Goal: Task Accomplishment & Management: Complete application form

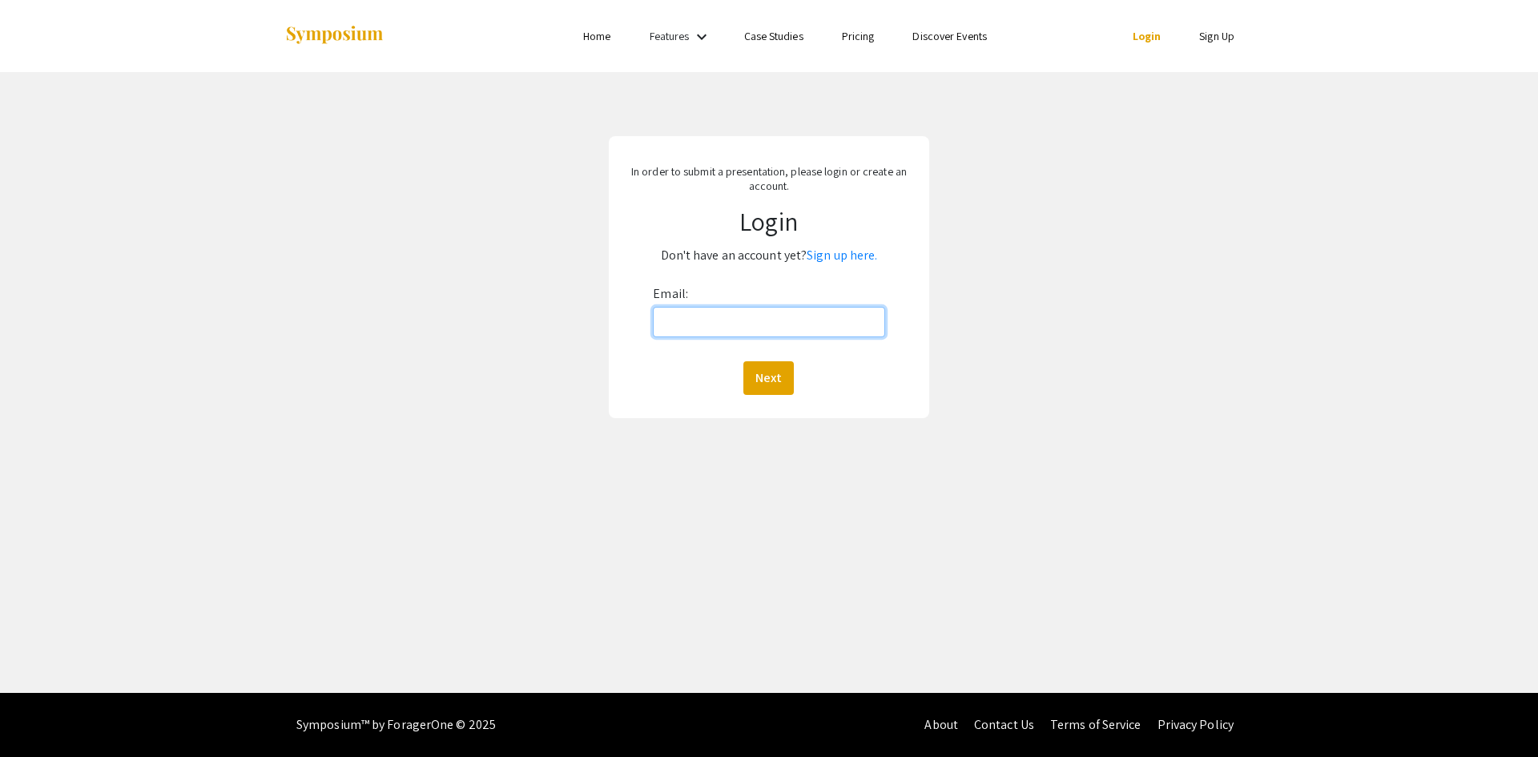
click at [739, 337] on input "Email:" at bounding box center [769, 322] width 232 height 30
click at [806, 321] on input "Email:" at bounding box center [769, 322] width 232 height 30
type input "[EMAIL_ADDRESS][DOMAIN_NAME]"
click at [743, 361] on button "Next" at bounding box center [768, 378] width 50 height 34
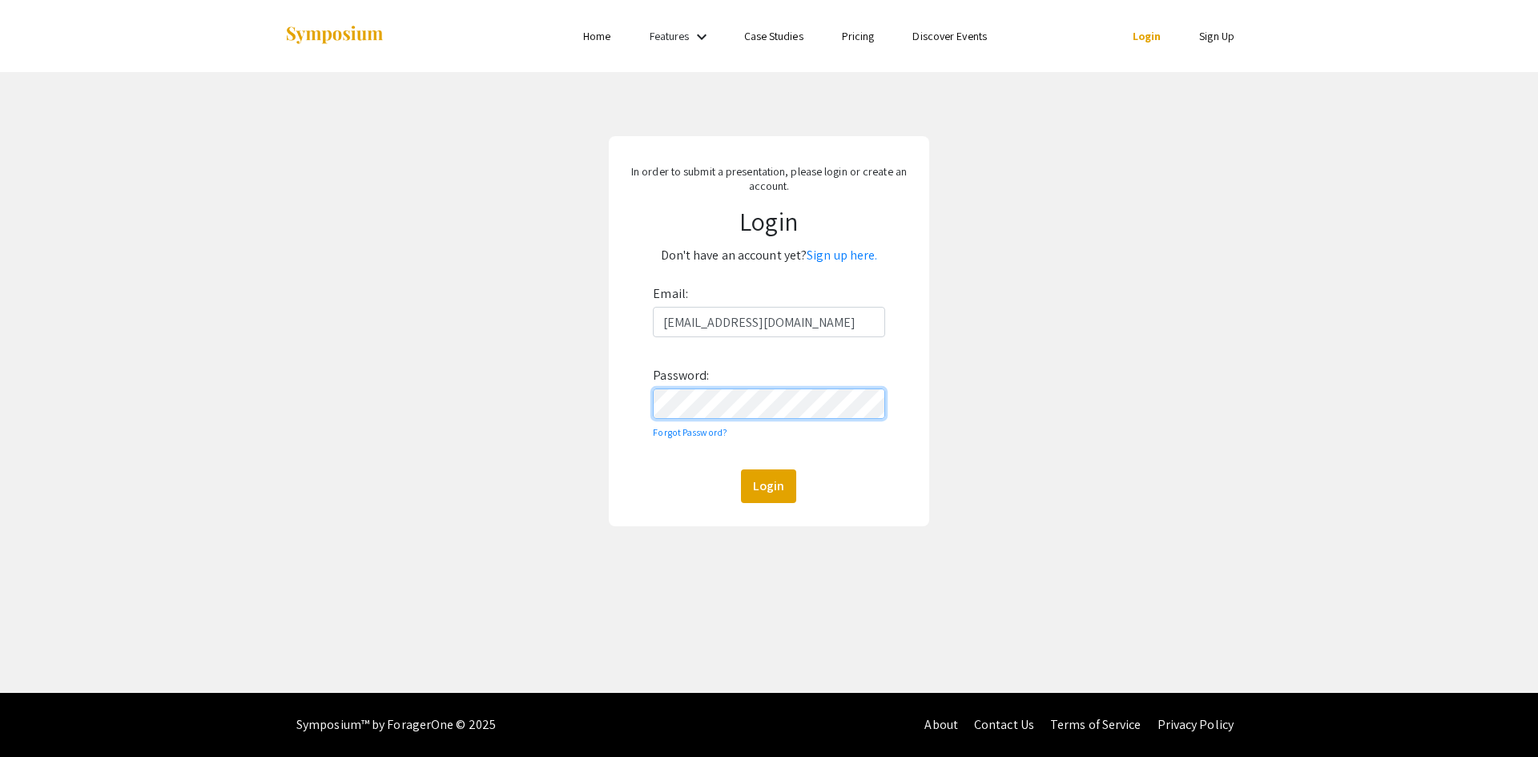
click at [741, 469] on button "Login" at bounding box center [768, 486] width 55 height 34
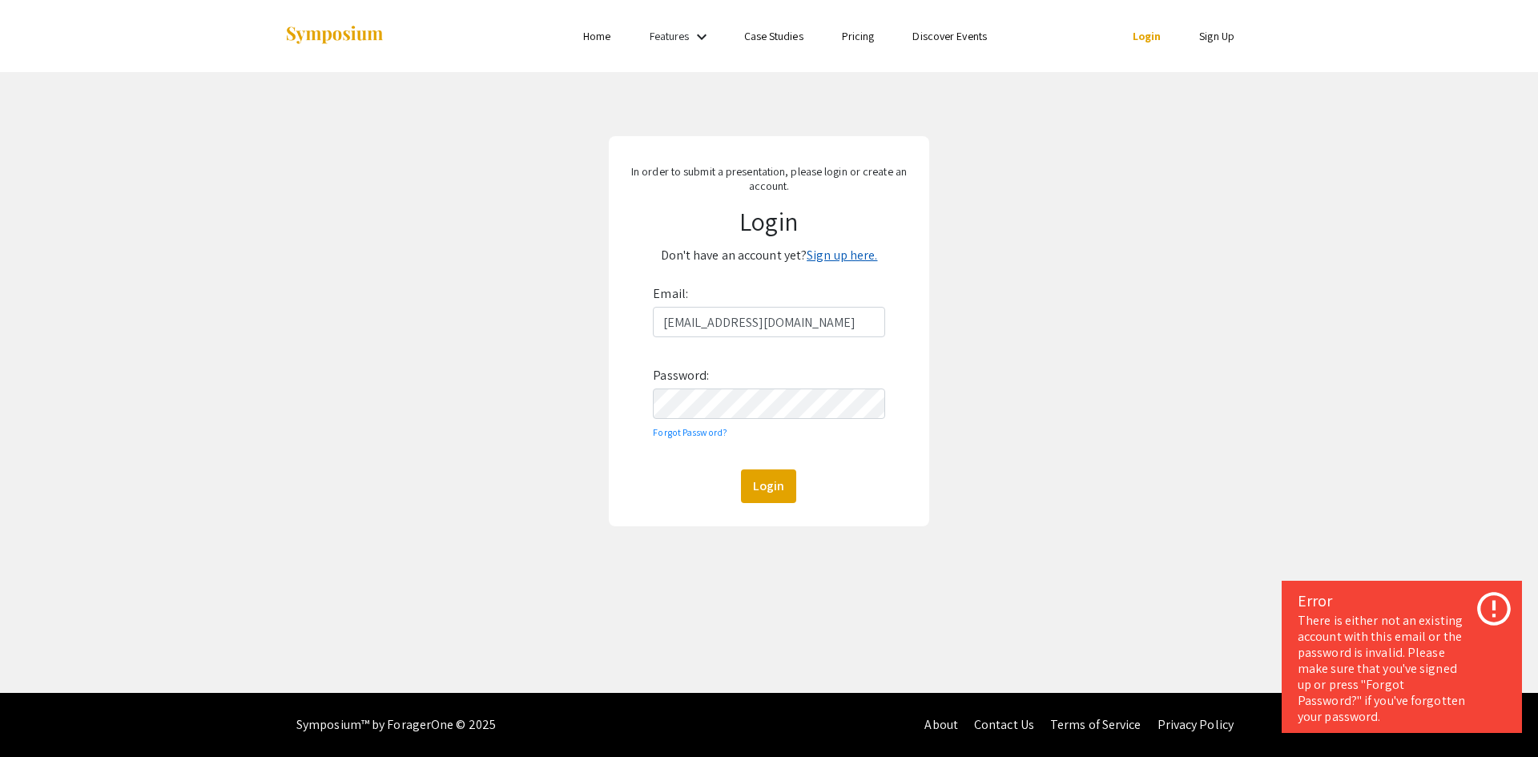
click at [852, 263] on link "Sign up here." at bounding box center [842, 255] width 70 height 17
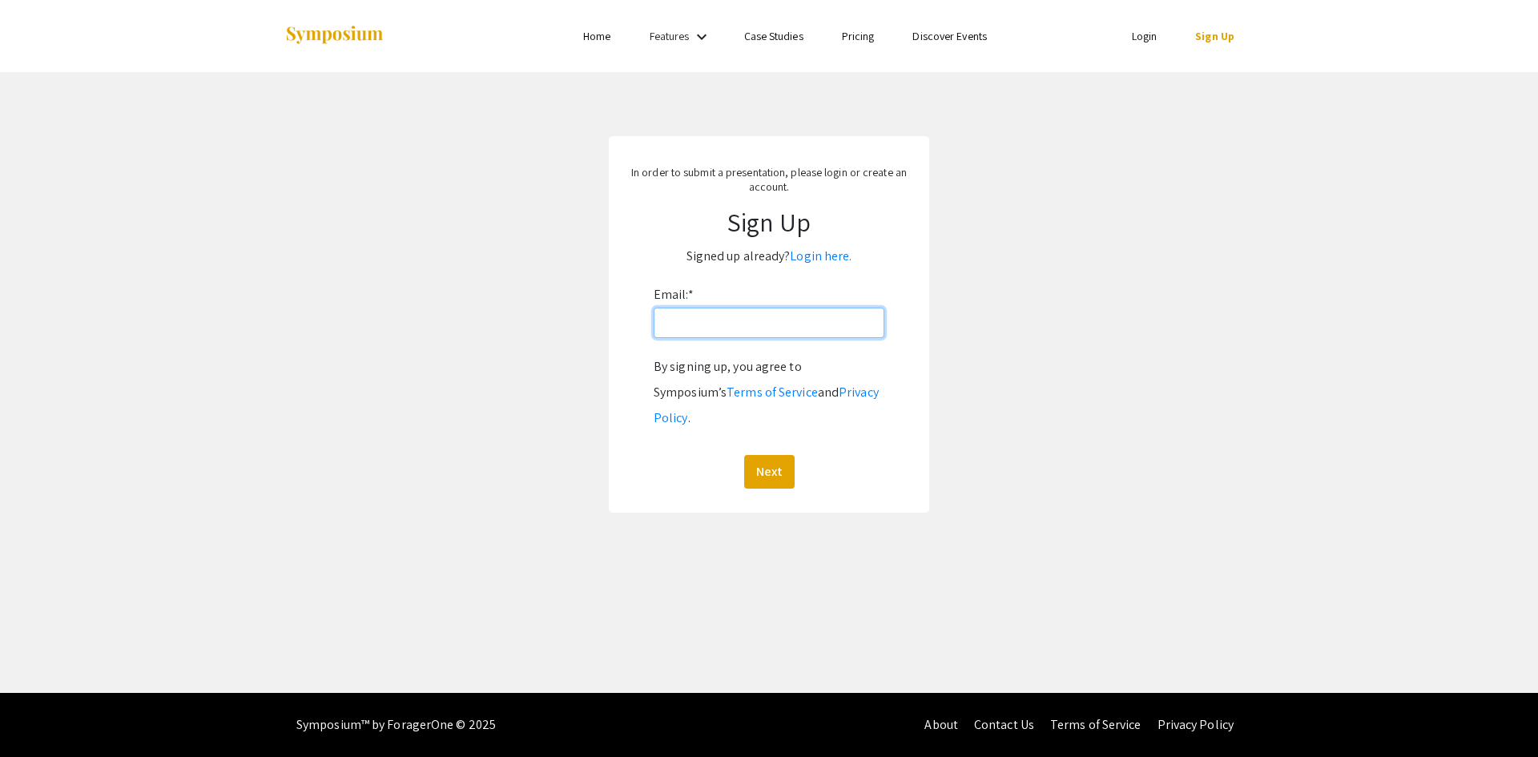
click at [836, 317] on input "Email: *" at bounding box center [769, 323] width 231 height 30
type input "[EMAIL_ADDRESS][DOMAIN_NAME]"
click at [770, 455] on button "Next" at bounding box center [769, 472] width 50 height 34
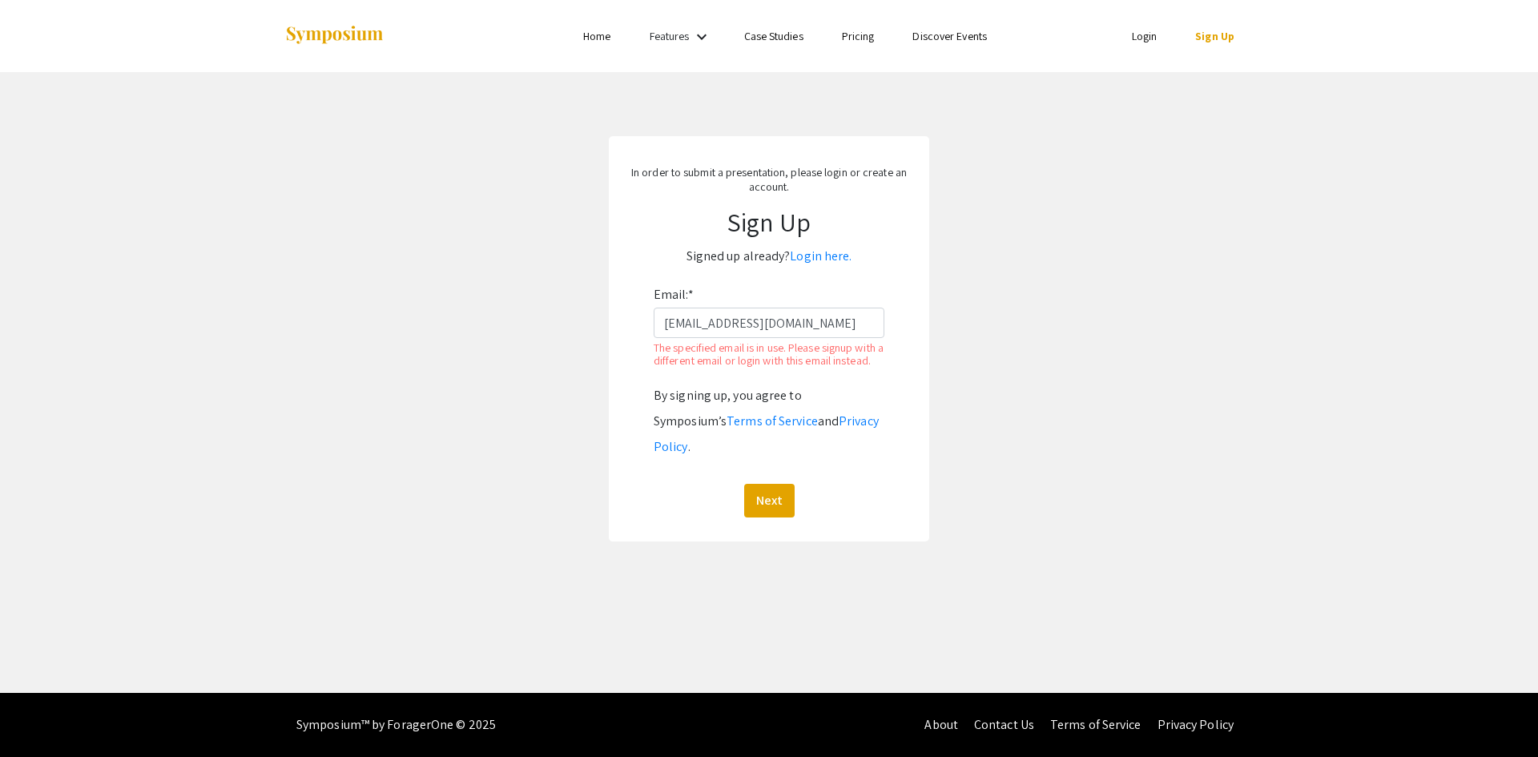
click at [1153, 37] on link "Login" at bounding box center [1145, 36] width 26 height 14
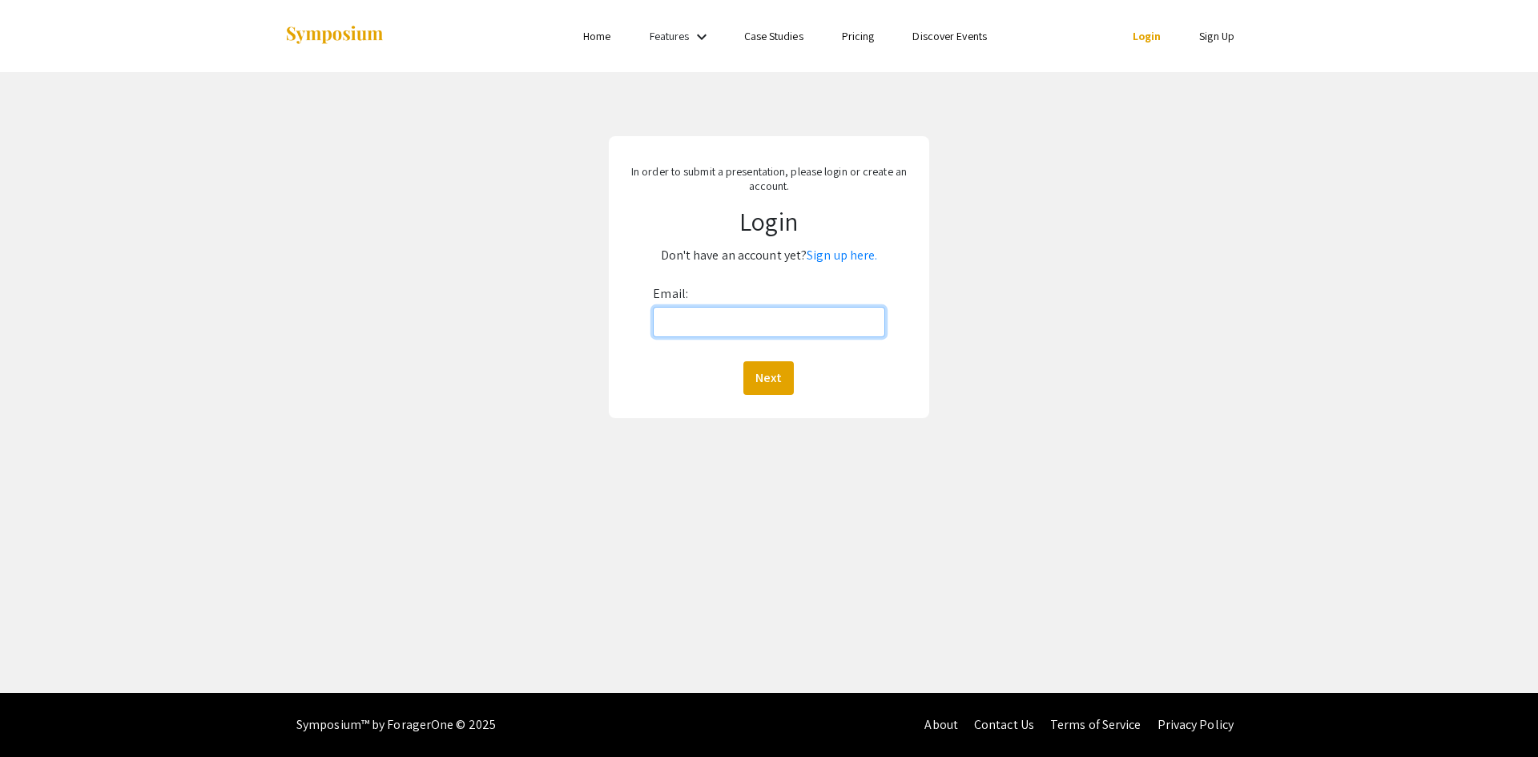
click at [766, 315] on input "Email:" at bounding box center [769, 322] width 232 height 30
type input "[EMAIL_ADDRESS][DOMAIN_NAME]"
click at [781, 384] on button "Next" at bounding box center [768, 378] width 50 height 34
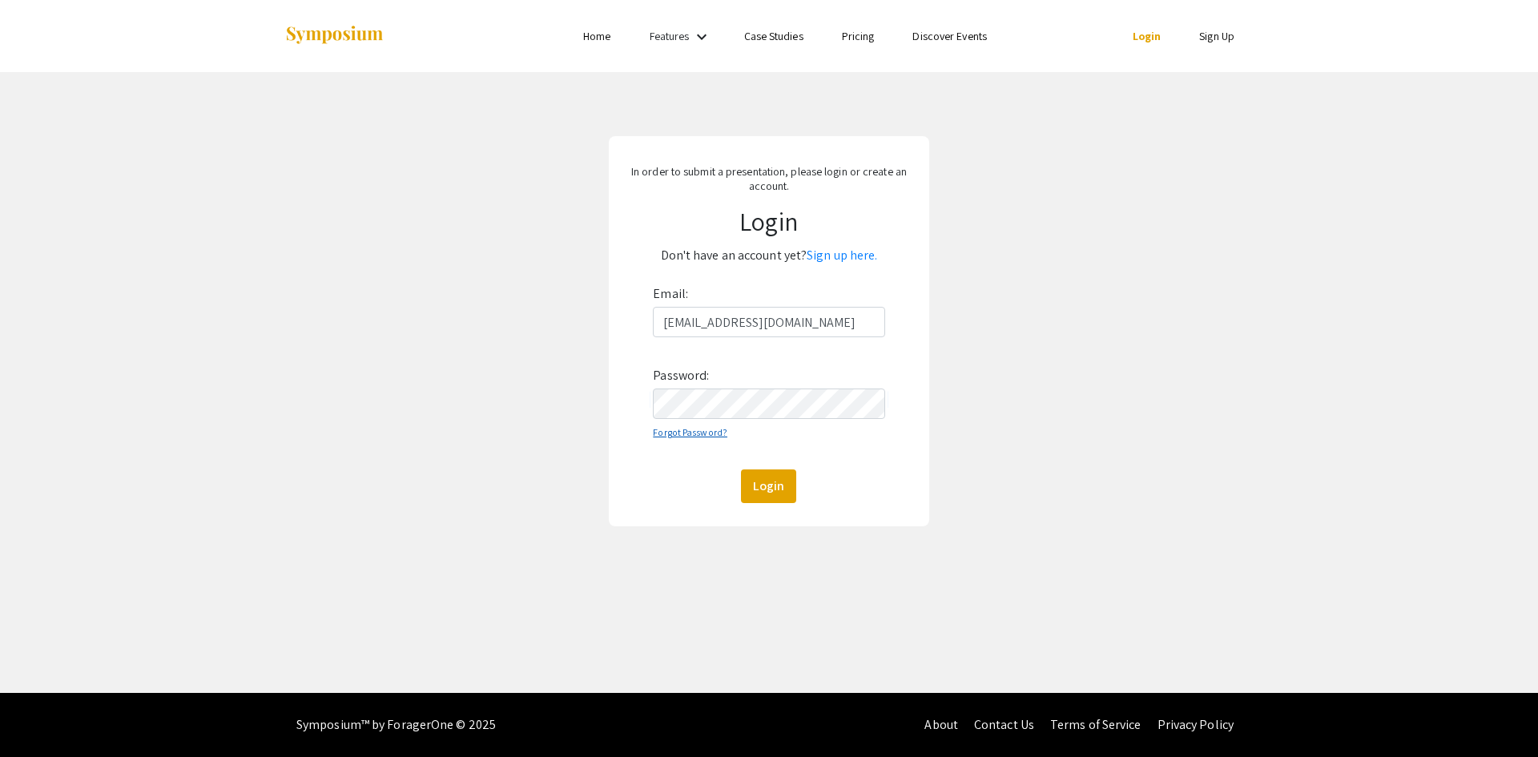
click at [710, 436] on link "Forgot Password?" at bounding box center [690, 432] width 74 height 12
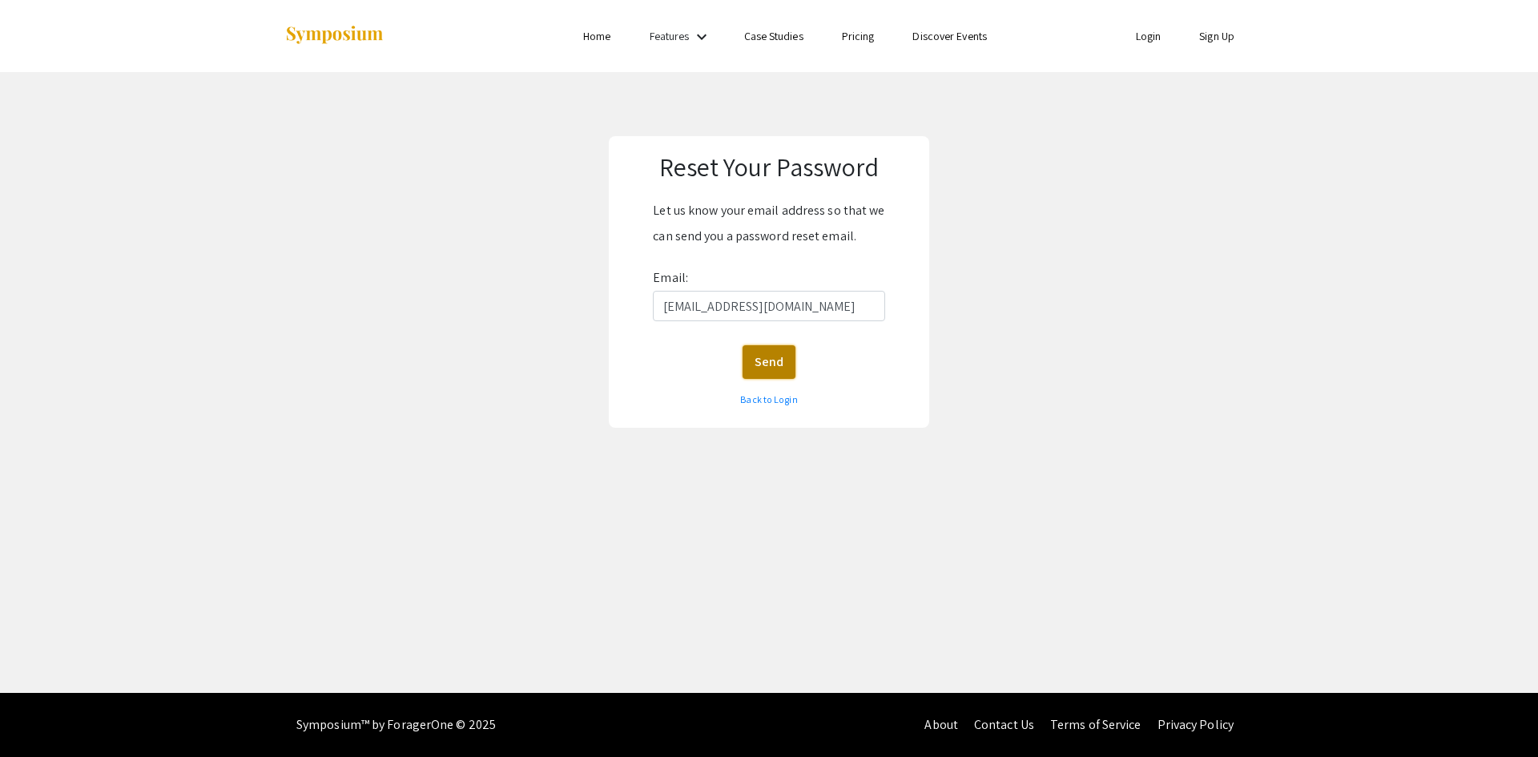
click at [781, 354] on button "Send" at bounding box center [769, 362] width 53 height 34
click at [775, 394] on link "Back to Login" at bounding box center [768, 399] width 57 height 12
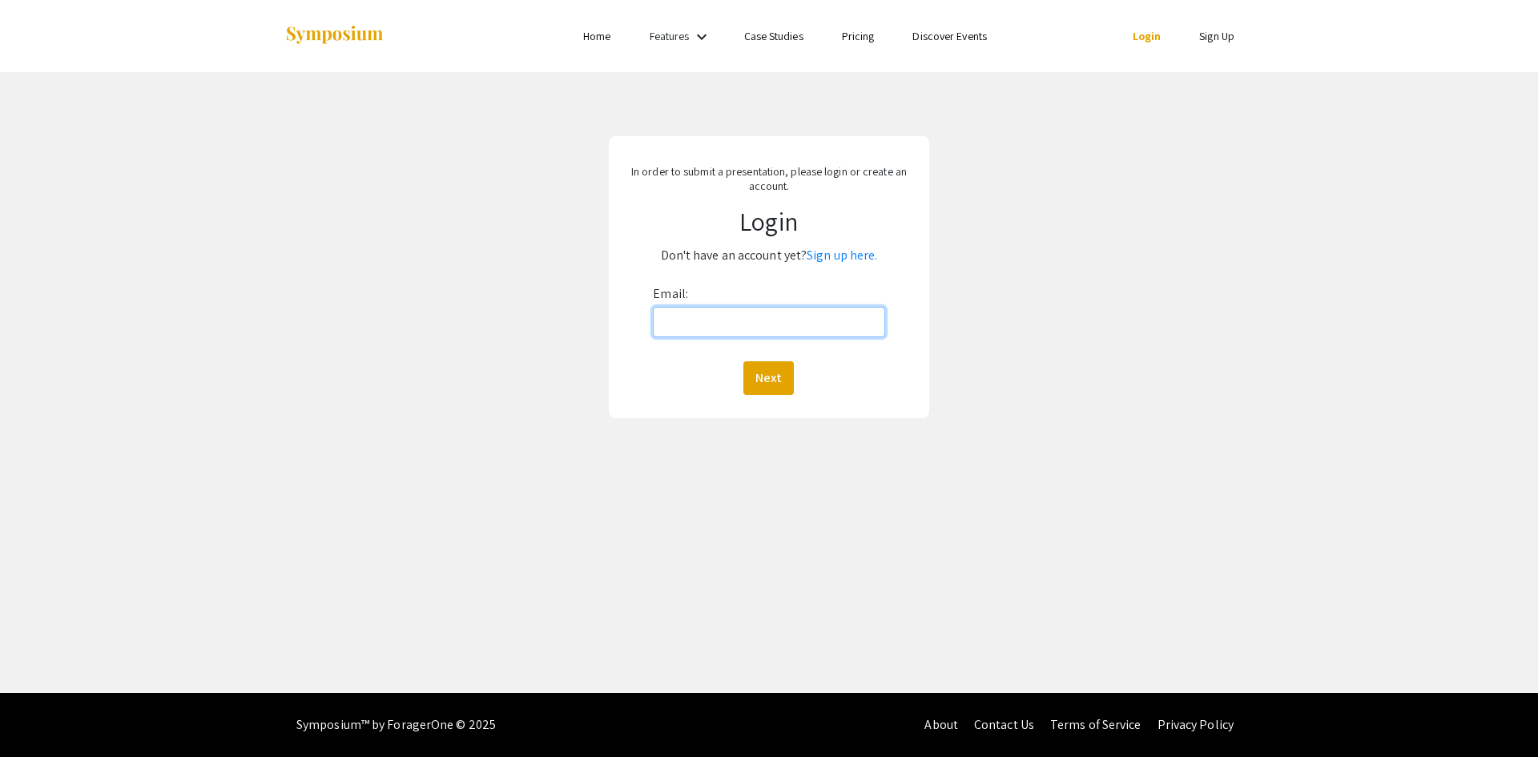
click at [747, 312] on input "Email:" at bounding box center [769, 322] width 232 height 30
type input "[EMAIL_ADDRESS][DOMAIN_NAME]"
click at [789, 376] on button "Next" at bounding box center [768, 378] width 50 height 34
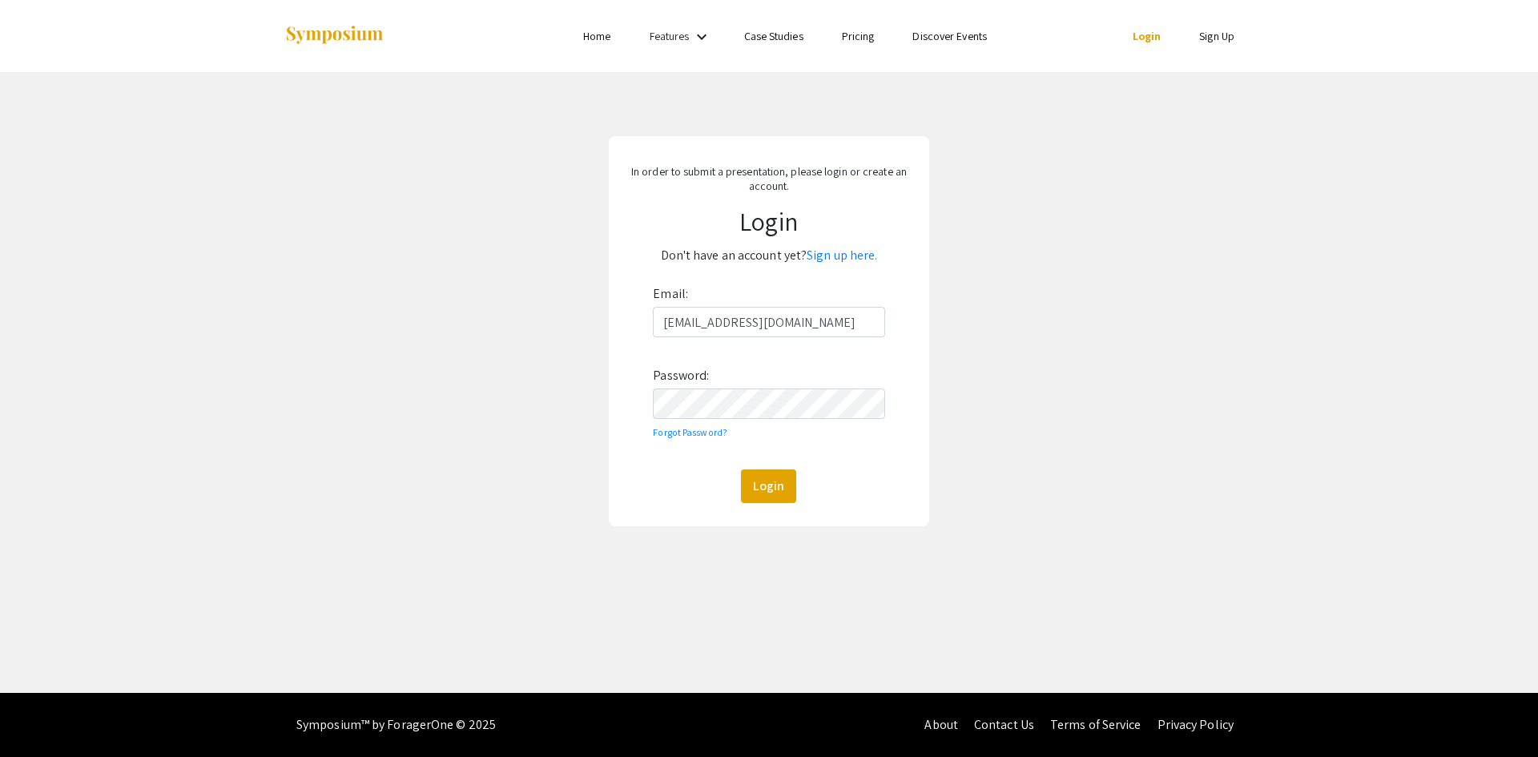
click at [739, 419] on div "Email: [EMAIL_ADDRESS][DOMAIN_NAME] Password: Forgot Password? Login" at bounding box center [769, 392] width 232 height 222
click at [741, 469] on button "Login" at bounding box center [768, 486] width 55 height 34
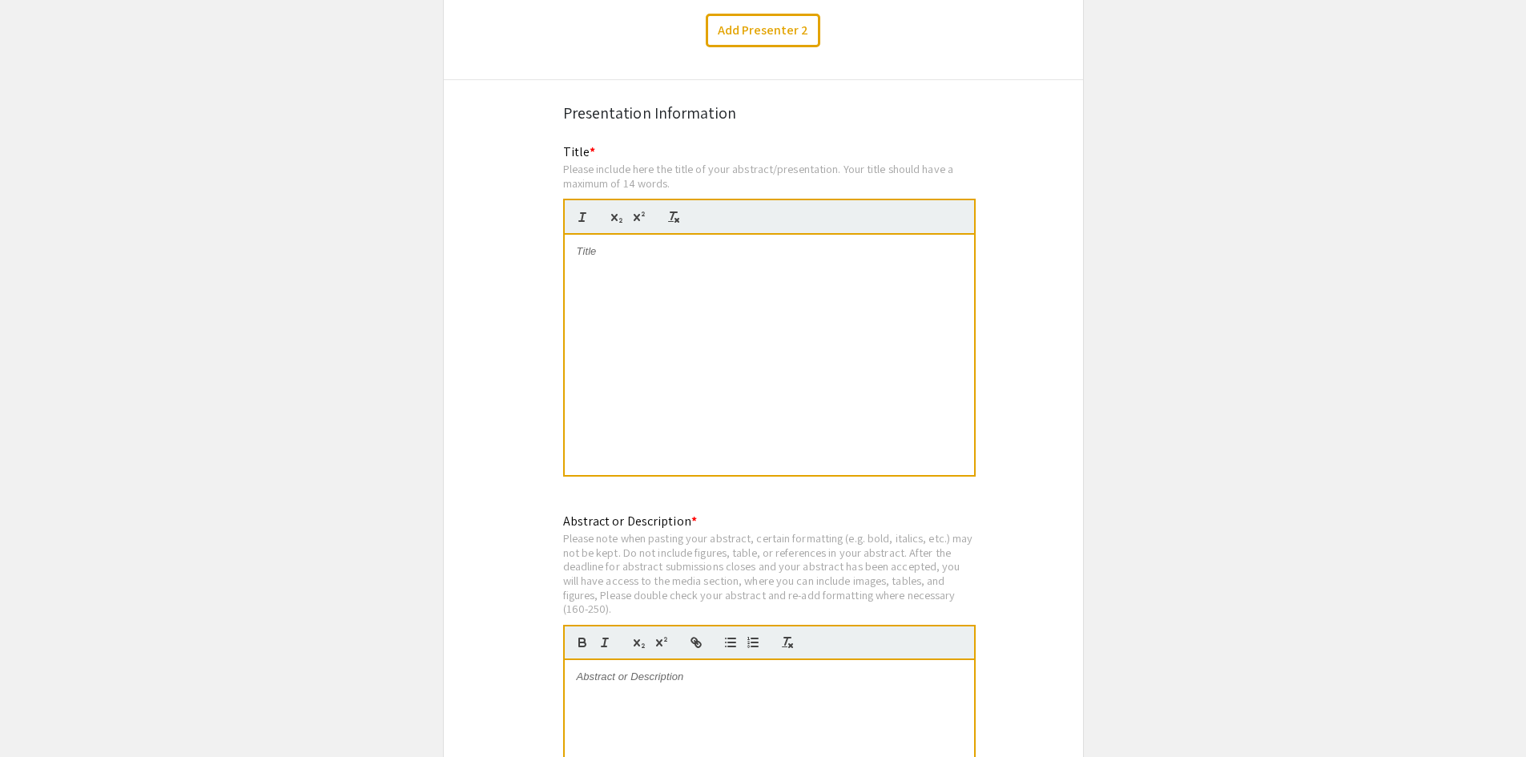
scroll to position [2837, 0]
